Goal: Obtain resource: Download file/media

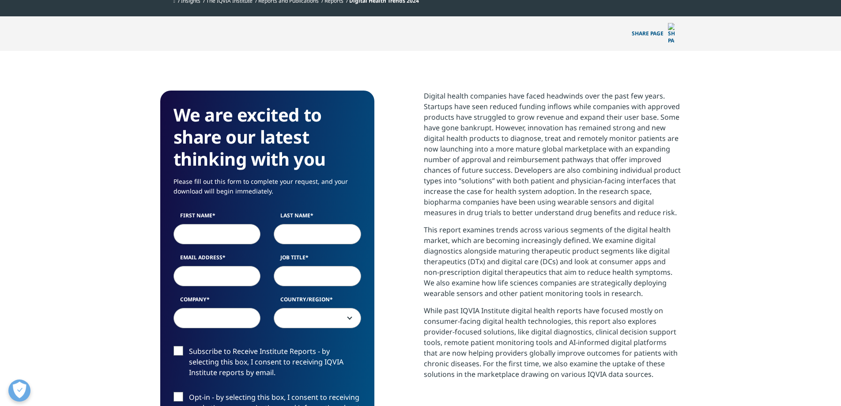
click at [223, 224] on input "First Name" at bounding box center [216, 234] width 87 height 20
type input "Ashleigh"
type input "[PERSON_NAME]"
type input "[EMAIL_ADDRESS][DOMAIN_NAME]"
select select "[GEOGRAPHIC_DATA]"
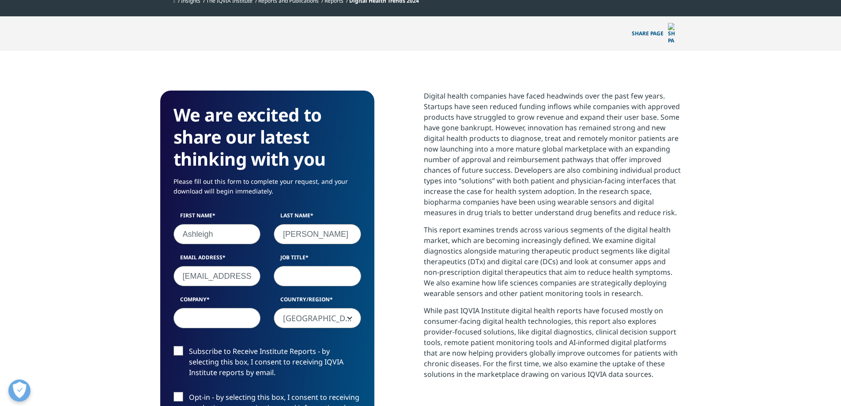
click at [232, 266] on input "[EMAIL_ADDRESS][DOMAIN_NAME]" at bounding box center [216, 276] width 87 height 20
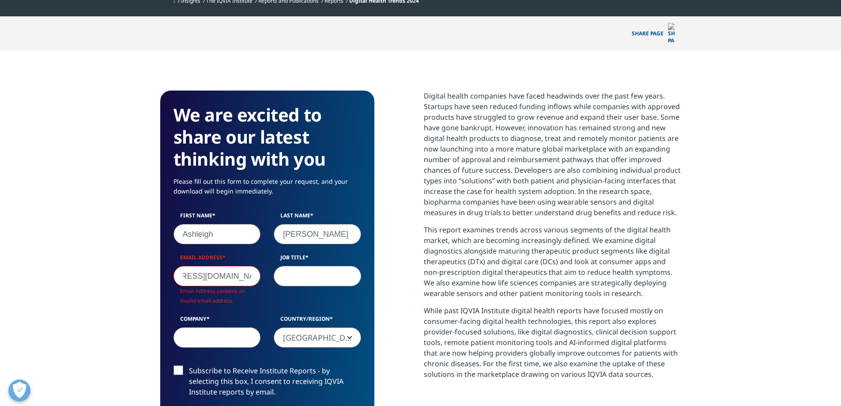
scroll to position [488, 521]
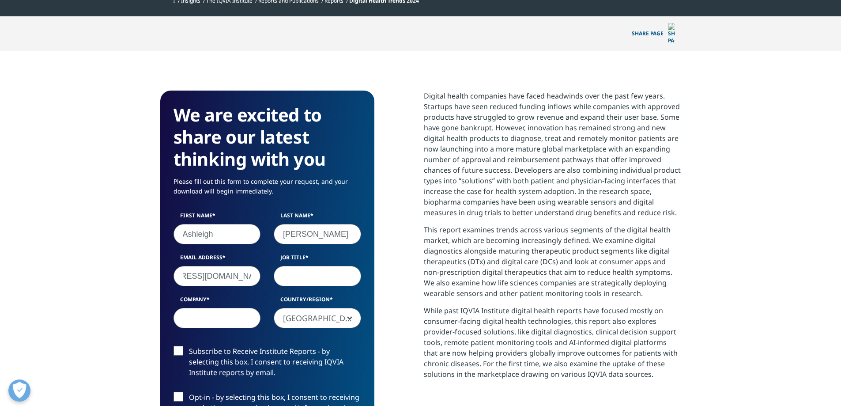
type input "[EMAIL_ADDRESS][DOMAIN_NAME]"
click at [302, 266] on input "Job Title" at bounding box center [317, 276] width 87 height 20
type input "Associate Consultant"
click at [216, 308] on input "Company" at bounding box center [216, 318] width 87 height 20
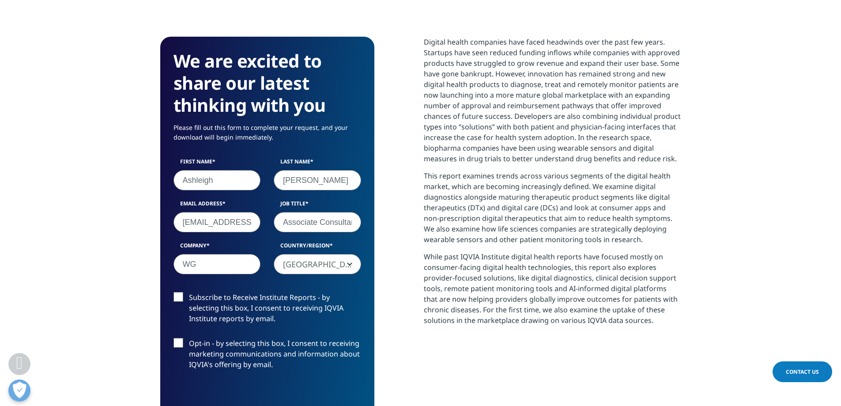
scroll to position [441, 0]
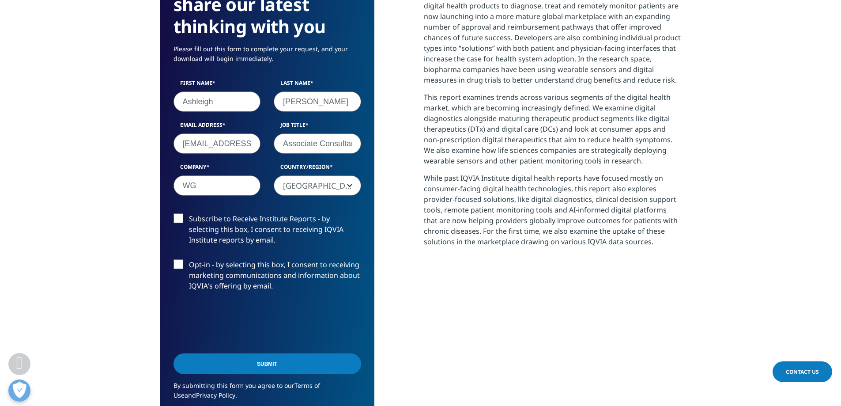
type input "WG"
click at [177, 213] on label "Subscribe to Receive Institute Reports - by selecting this box, I consent to re…" at bounding box center [267, 231] width 188 height 37
click at [189, 213] on input "Subscribe to Receive Institute Reports - by selecting this box, I consent to re…" at bounding box center [189, 213] width 0 height 0
click at [177, 213] on label "Subscribe to Receive Institute Reports - by selecting this box, I consent to re…" at bounding box center [267, 231] width 188 height 37
click at [189, 213] on input "Subscribe to Receive Institute Reports - by selecting this box, I consent to re…" at bounding box center [189, 213] width 0 height 0
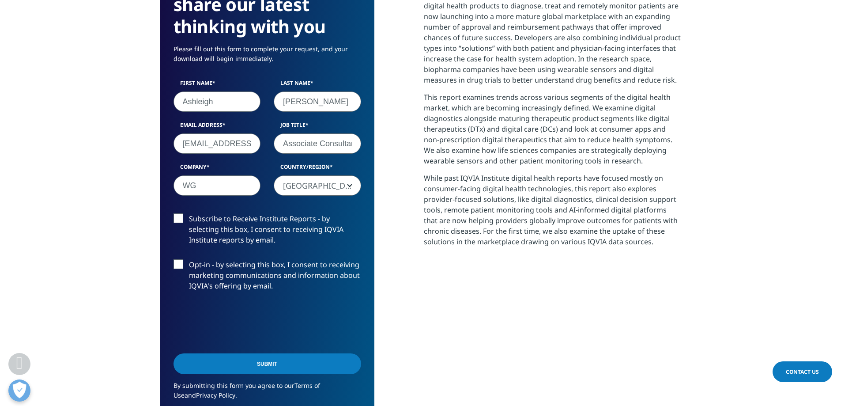
click at [258, 359] on input "Submit" at bounding box center [267, 363] width 188 height 21
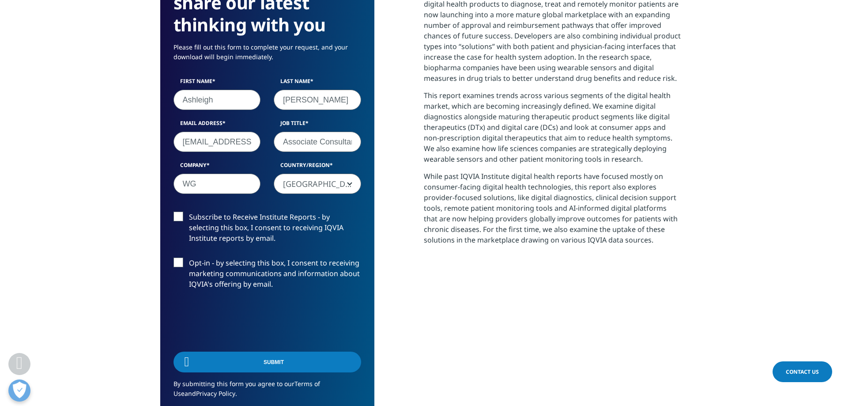
scroll to position [317, 521]
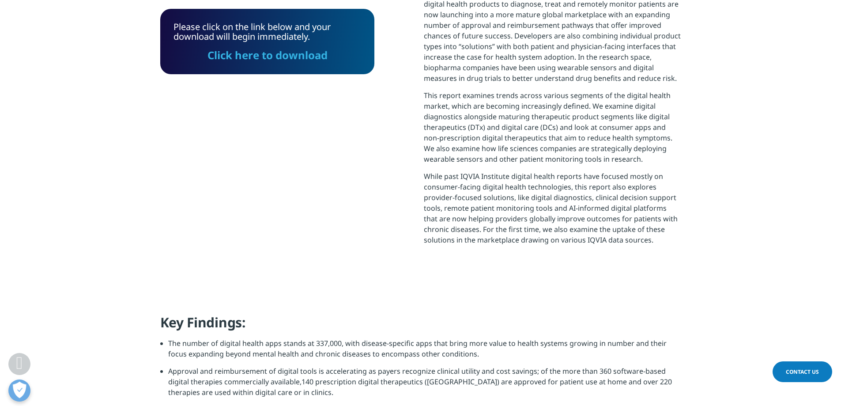
click at [271, 48] on link "Click here to download" at bounding box center [267, 55] width 120 height 15
